Goal: Go to known website: Access a specific website the user already knows

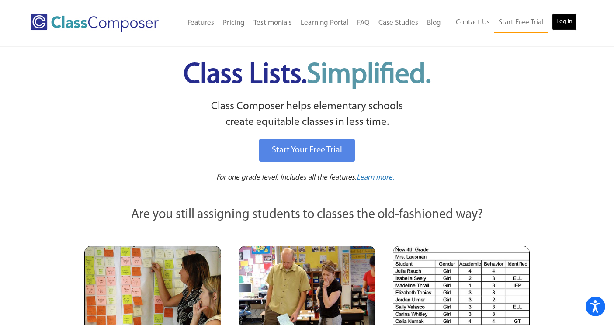
click at [571, 21] on link "Log In" at bounding box center [564, 21] width 25 height 17
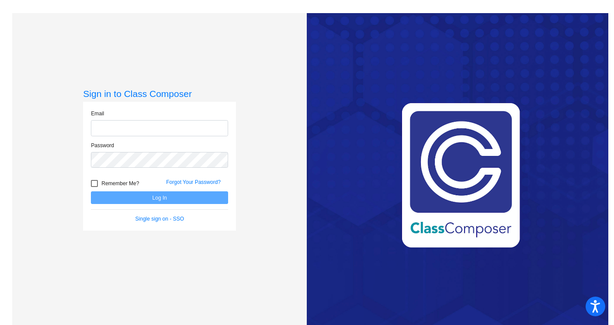
click at [152, 134] on input "email" at bounding box center [159, 128] width 137 height 16
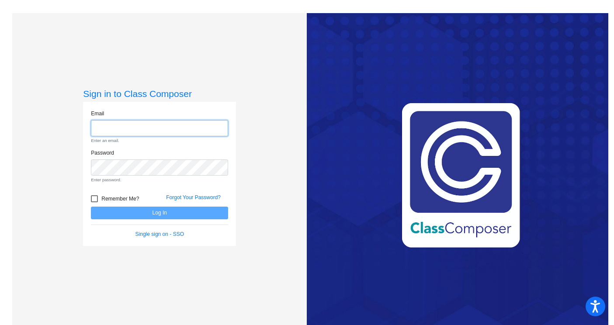
type input "[EMAIL_ADDRESS][DOMAIN_NAME]"
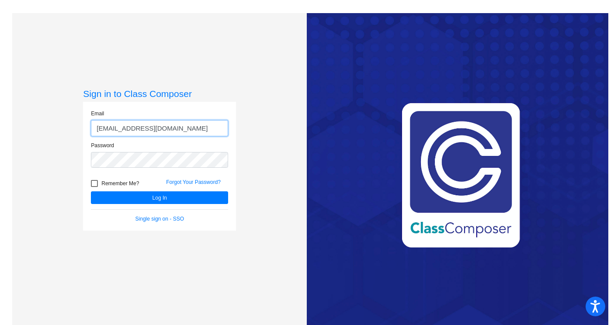
click at [91, 191] on button "Log In" at bounding box center [159, 197] width 137 height 13
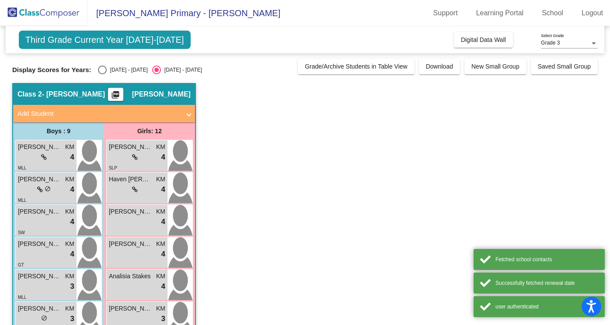
click at [150, 104] on div "Class 2 - Mark picture_as_pdf [PERSON_NAME]" at bounding box center [104, 94] width 182 height 21
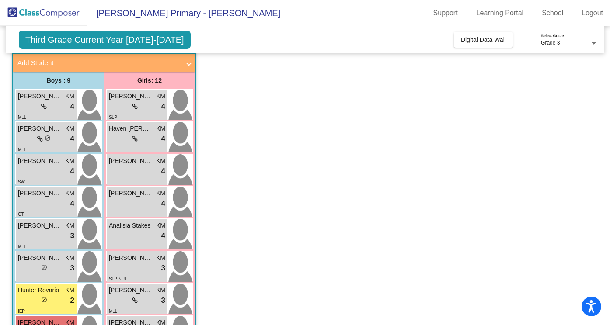
scroll to position [43, 0]
